Goal: Transaction & Acquisition: Purchase product/service

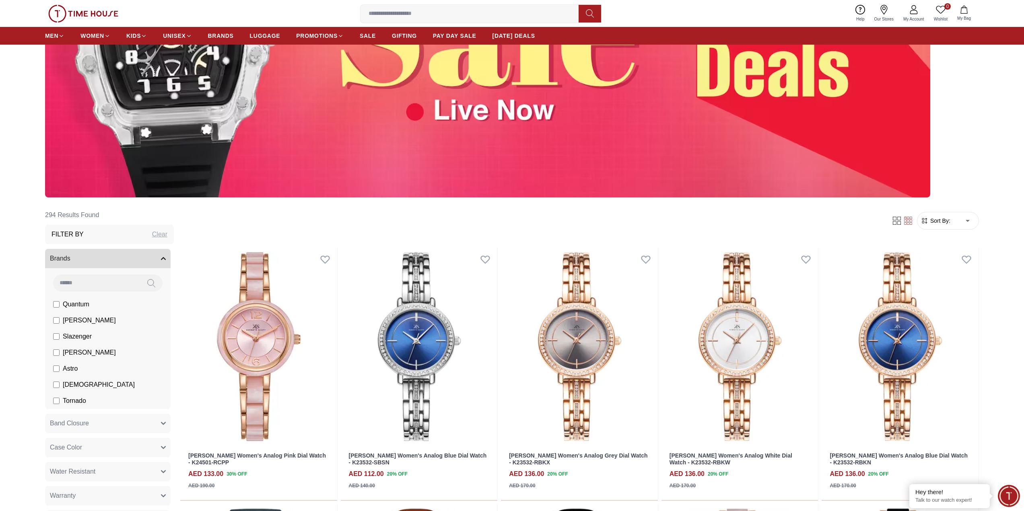
scroll to position [201, 0]
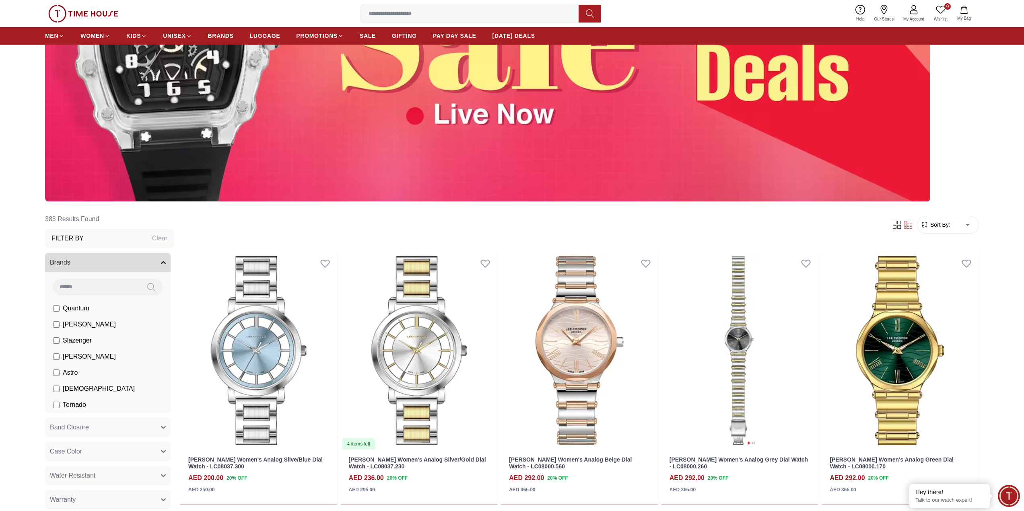
scroll to position [201, 0]
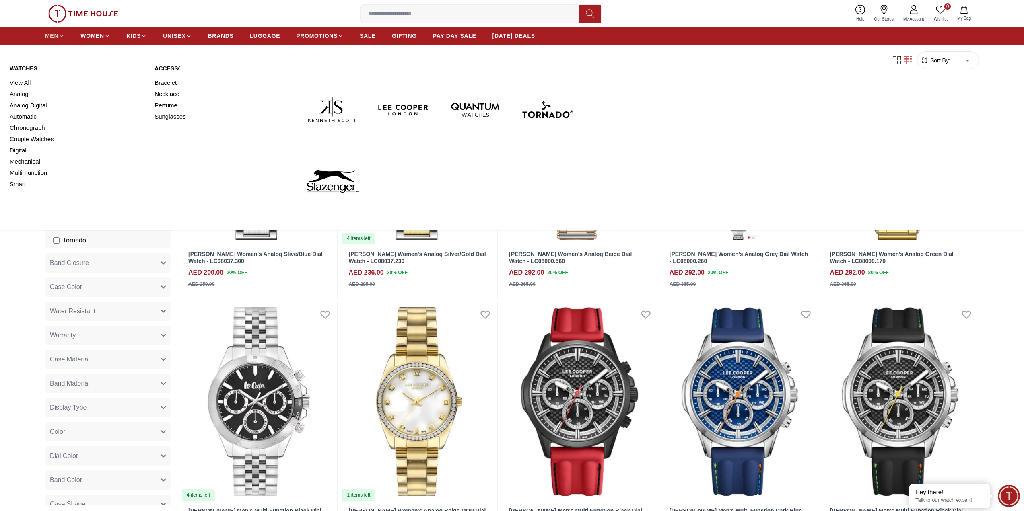
click at [53, 32] on span "MEN" at bounding box center [51, 36] width 13 height 8
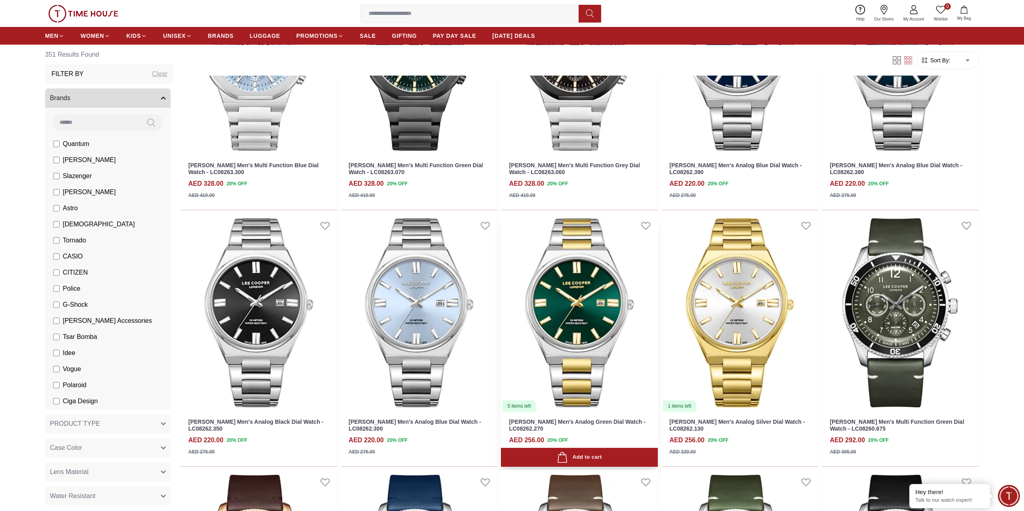
scroll to position [563, 0]
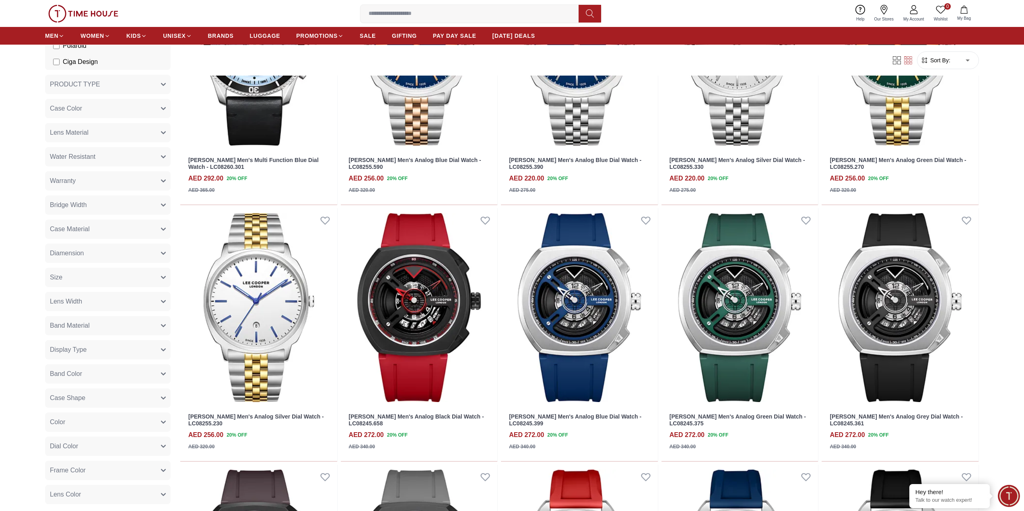
scroll to position [362, 0]
click at [132, 310] on button "Band Material" at bounding box center [108, 303] width 126 height 19
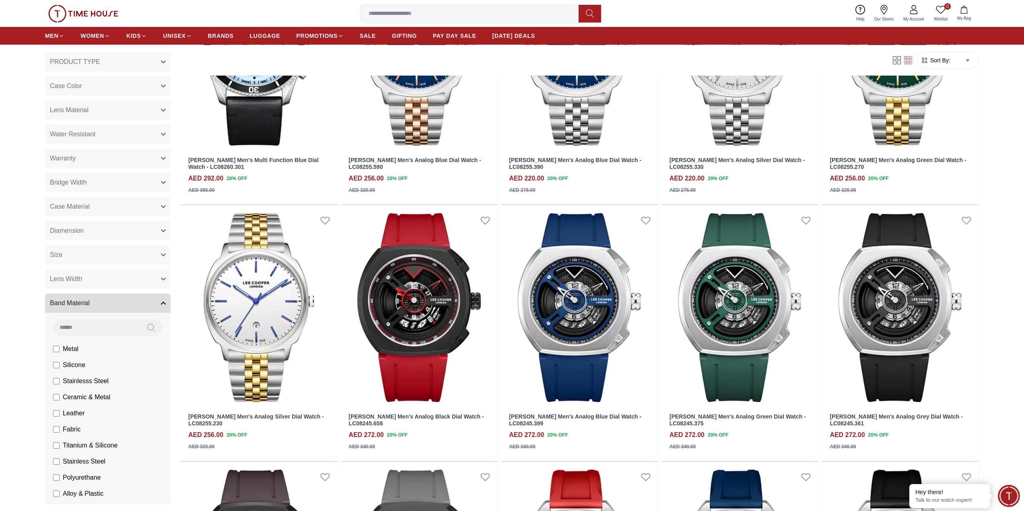
click at [93, 381] on span "Stainlesss Steel" at bounding box center [86, 382] width 46 height 10
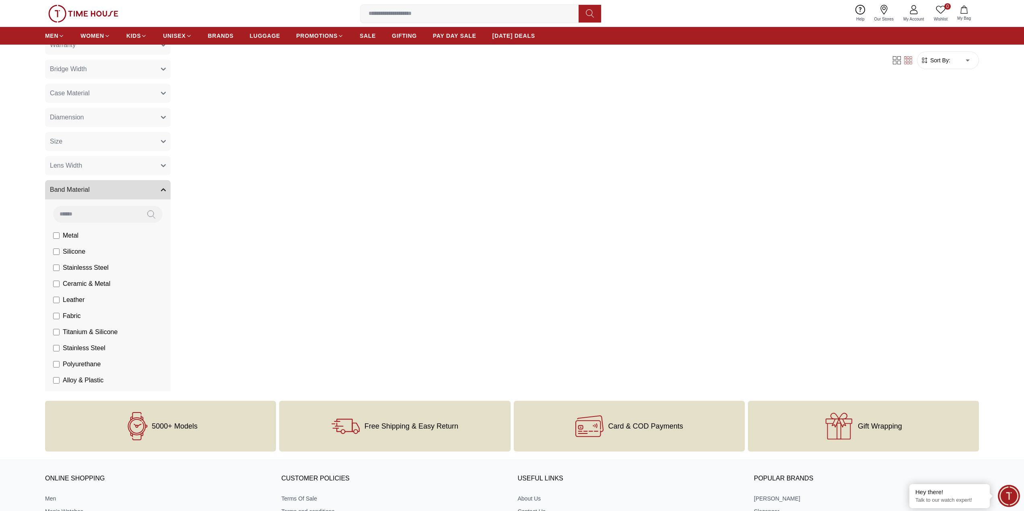
scroll to position [161, 0]
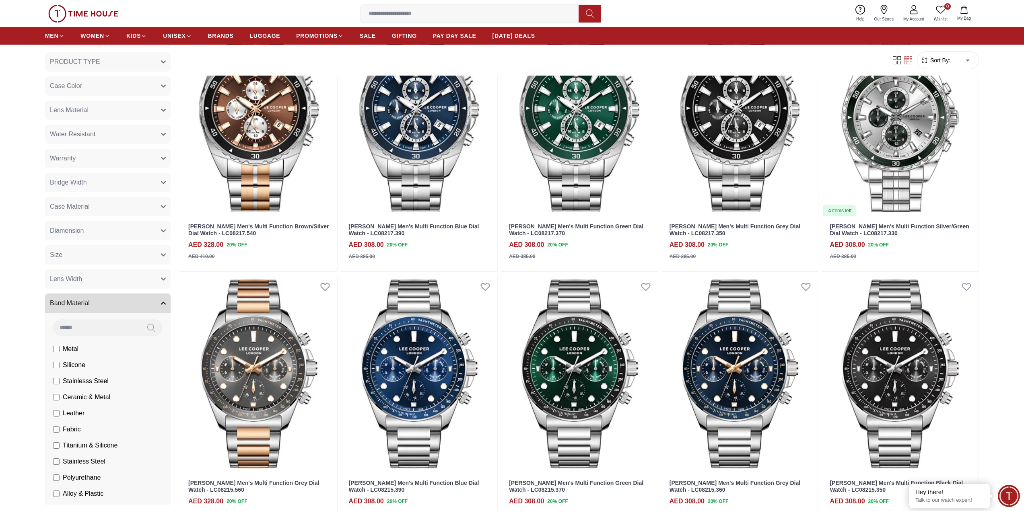
scroll to position [1656, 0]
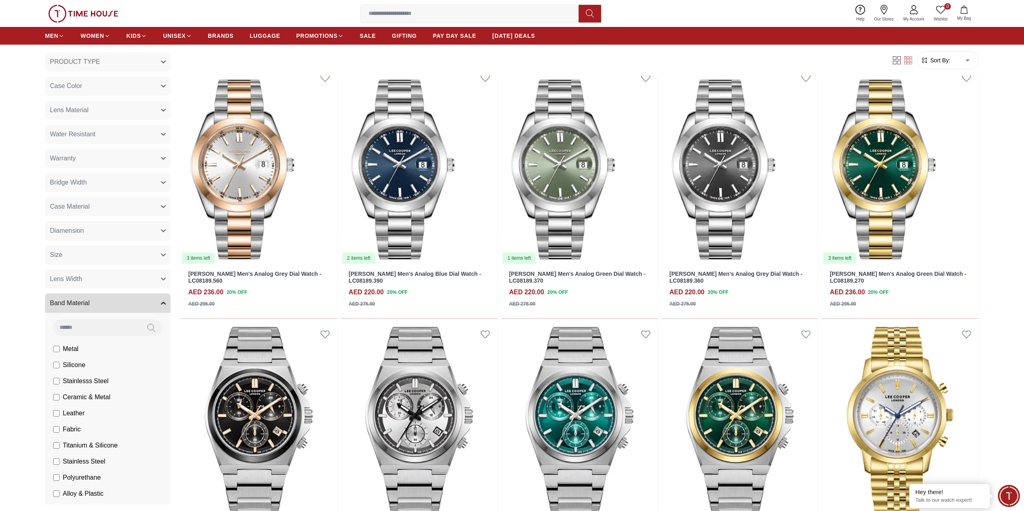
scroll to position [2380, 0]
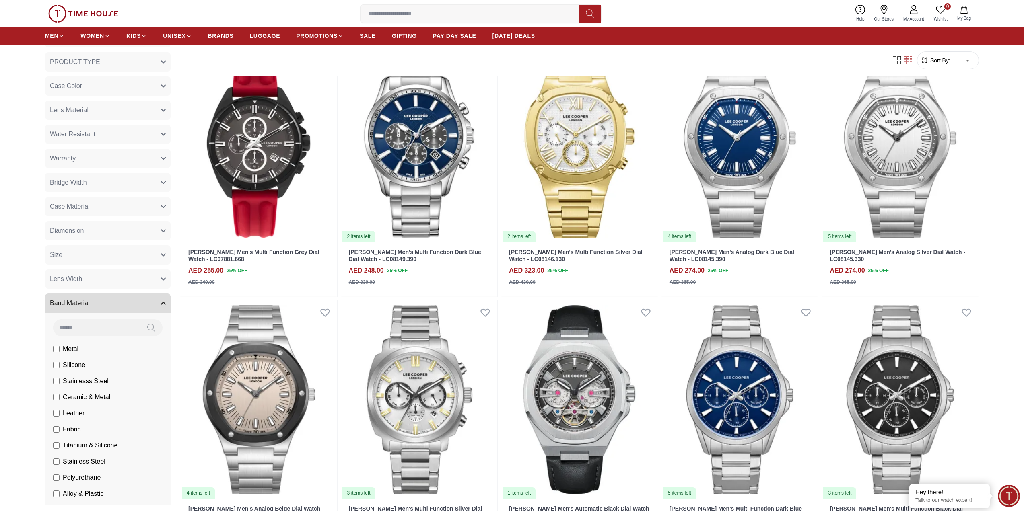
scroll to position [5880, 0]
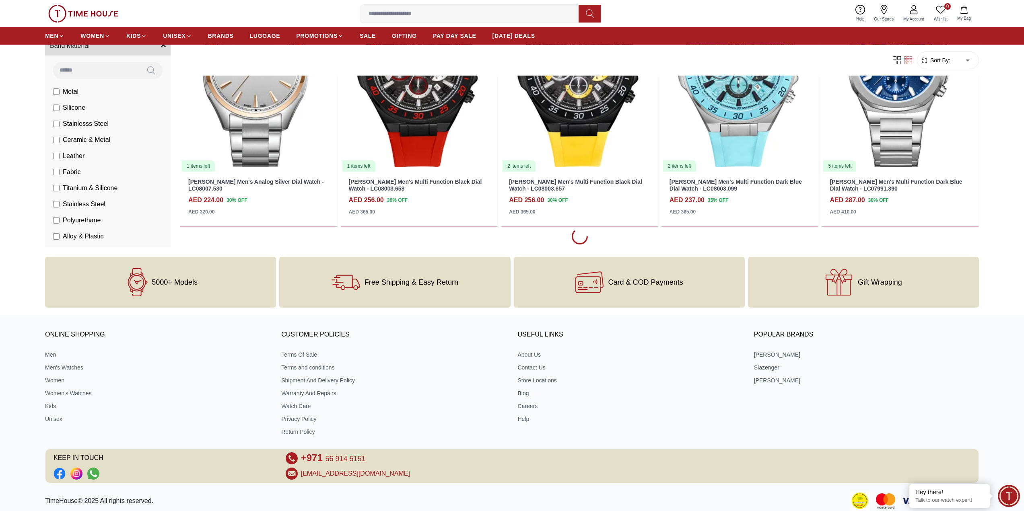
scroll to position [7132, 0]
